Goal: Transaction & Acquisition: Purchase product/service

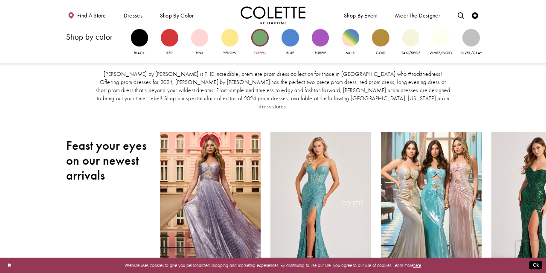
click at [258, 38] on div "Primary block" at bounding box center [259, 37] width 17 height 17
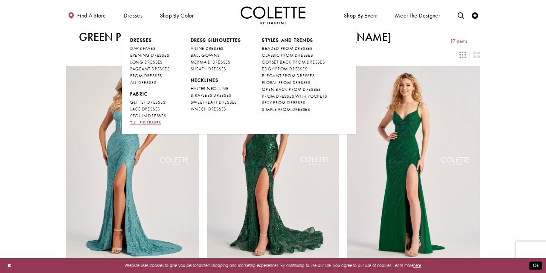
click at [151, 120] on span "TULLE DRESSES" at bounding box center [145, 123] width 31 height 6
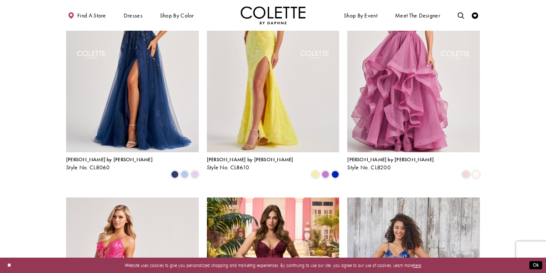
scroll to position [338, 0]
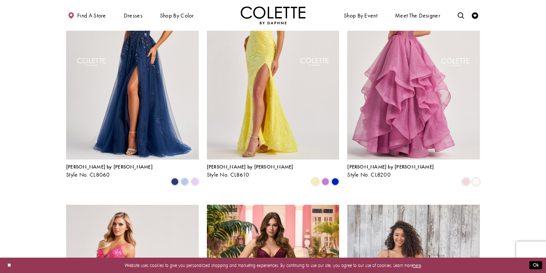
click at [398, 122] on img "Visit Colette by Daphne Style No. CL8200 Page" at bounding box center [413, 63] width 133 height 193
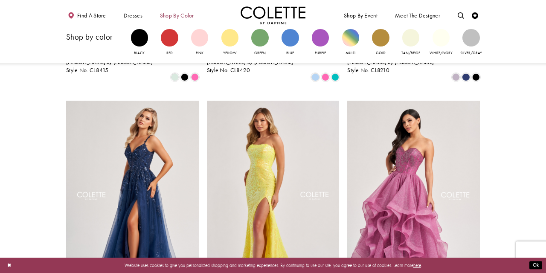
scroll to position [162, 0]
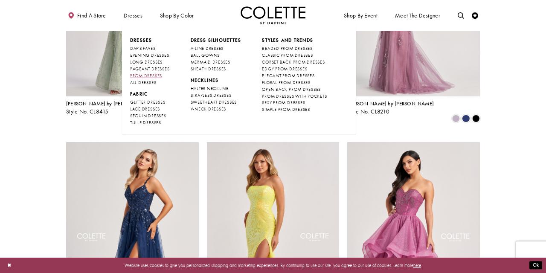
click at [145, 74] on span "PROM DRESSES" at bounding box center [146, 76] width 32 height 6
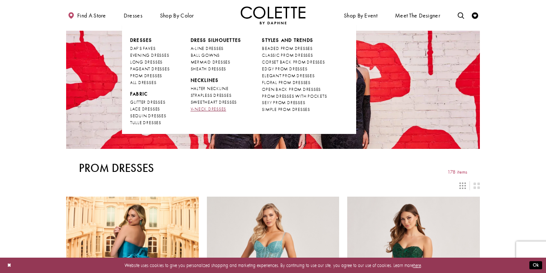
click at [203, 107] on span "V-NECK DRESSES" at bounding box center [209, 109] width 36 height 6
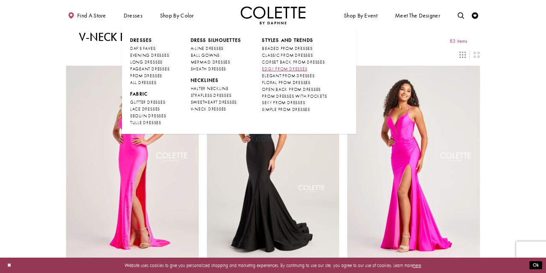
click at [274, 69] on span "EDGY PROM DRESSES" at bounding box center [284, 69] width 45 height 6
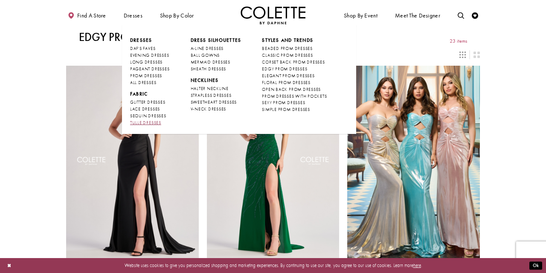
click at [152, 121] on span "TULLE DRESSES" at bounding box center [145, 123] width 31 height 6
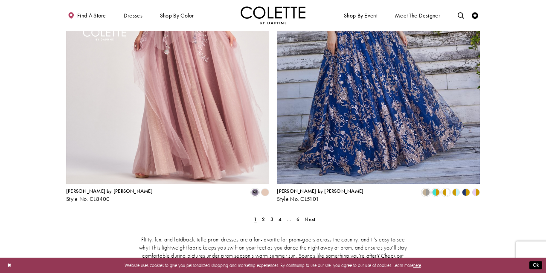
scroll to position [1136, 0]
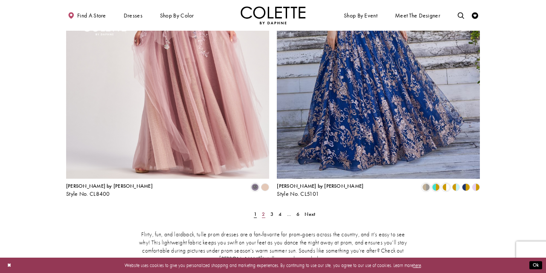
click at [263, 211] on span "2" at bounding box center [263, 214] width 3 height 7
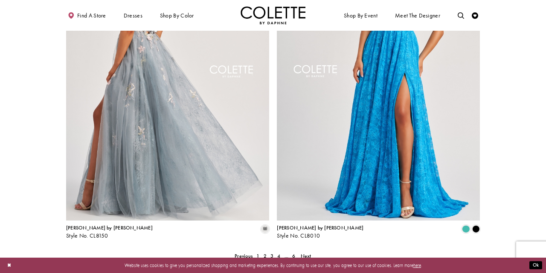
scroll to position [1098, 0]
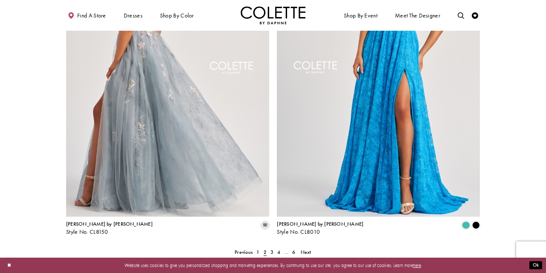
click at [148, 105] on img "Visit Colette by Daphne Style No. CL8150 Page" at bounding box center [167, 68] width 203 height 295
